Goal: Communication & Community: Answer question/provide support

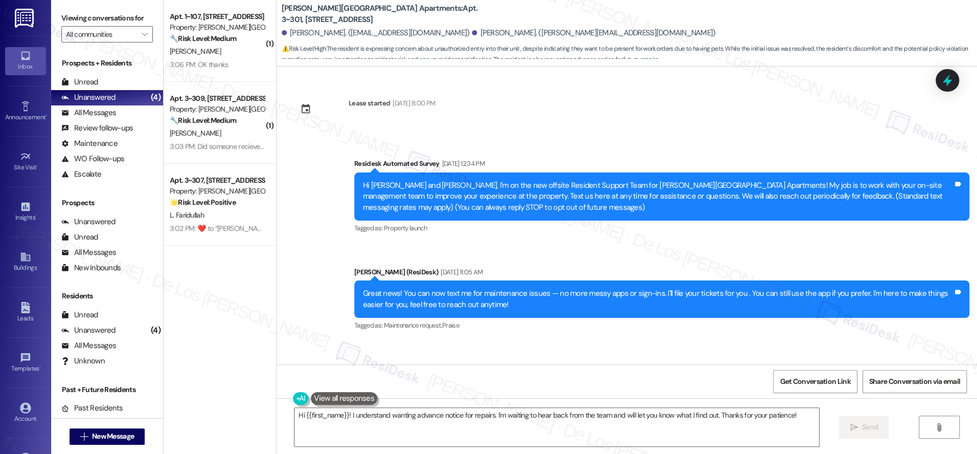
scroll to position [4864, 0]
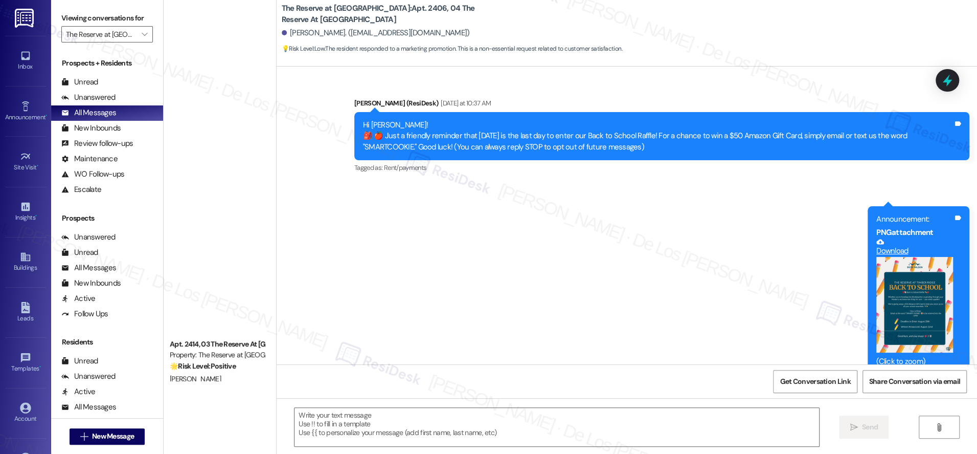
scroll to position [463, 0]
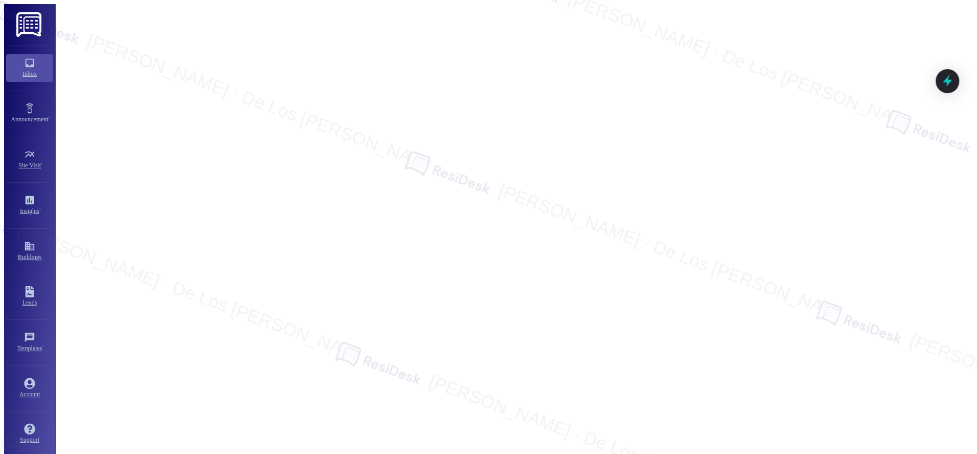
scroll to position [1539, 0]
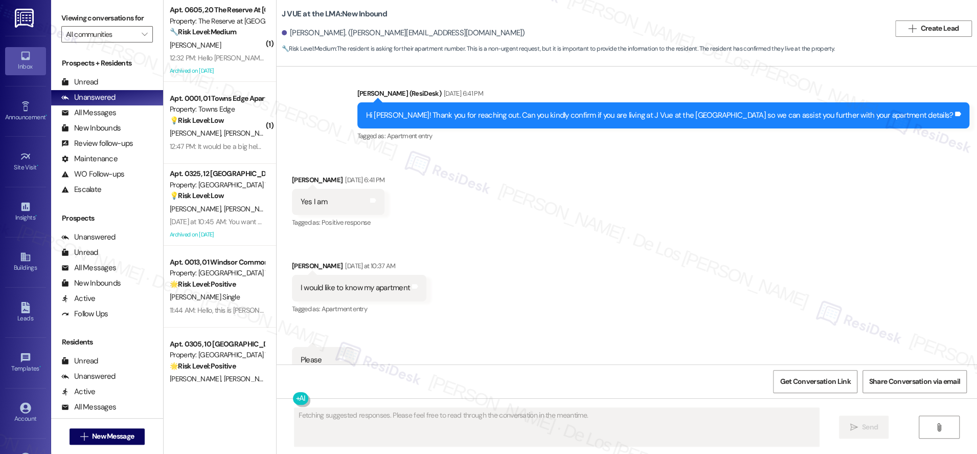
scroll to position [225, 0]
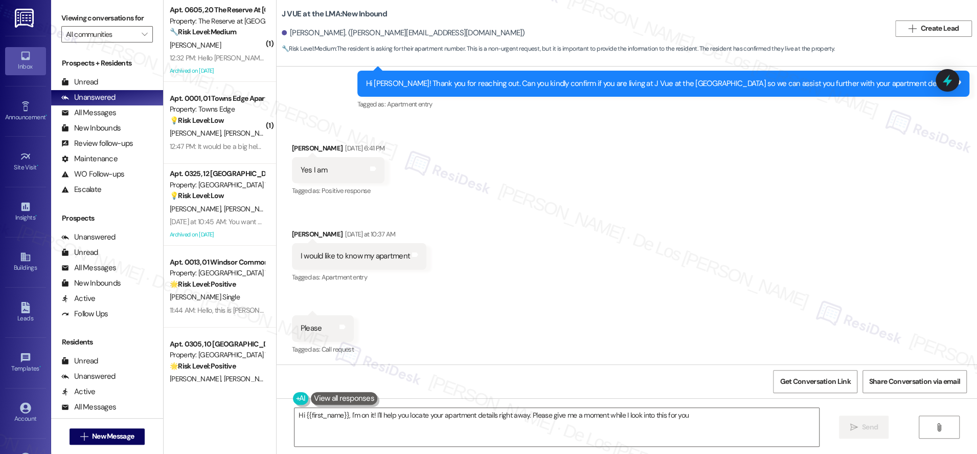
type textarea "Hi {{first_name}}, I'm on it! I'll help you locate your apartment details right…"
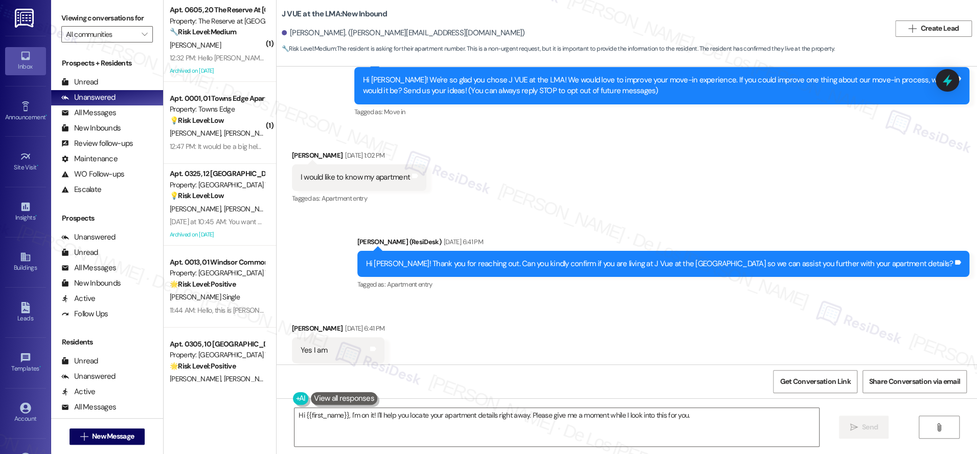
scroll to position [226, 0]
